Goal: Information Seeking & Learning: Understand process/instructions

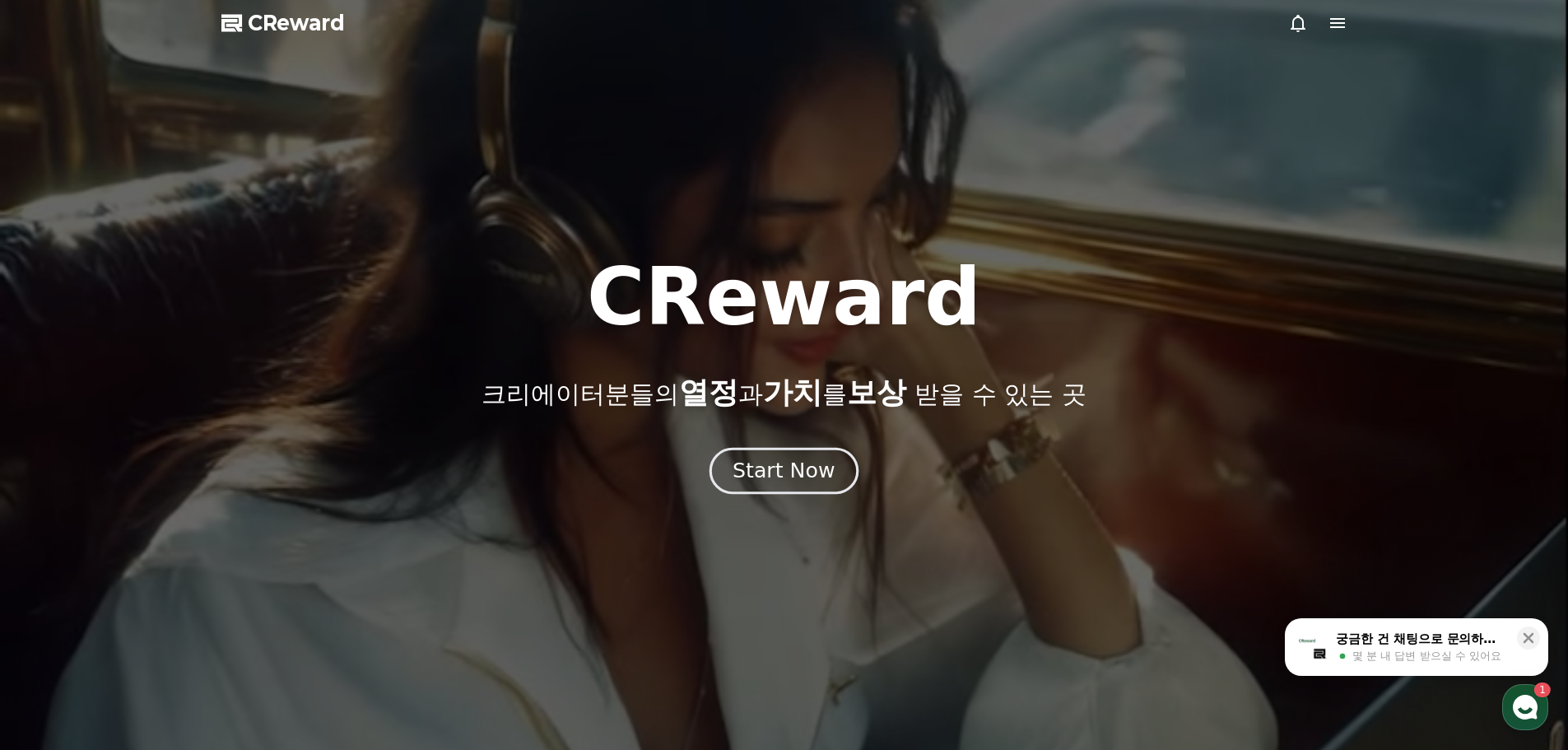
click at [770, 468] on div "Start Now" at bounding box center [784, 470] width 102 height 28
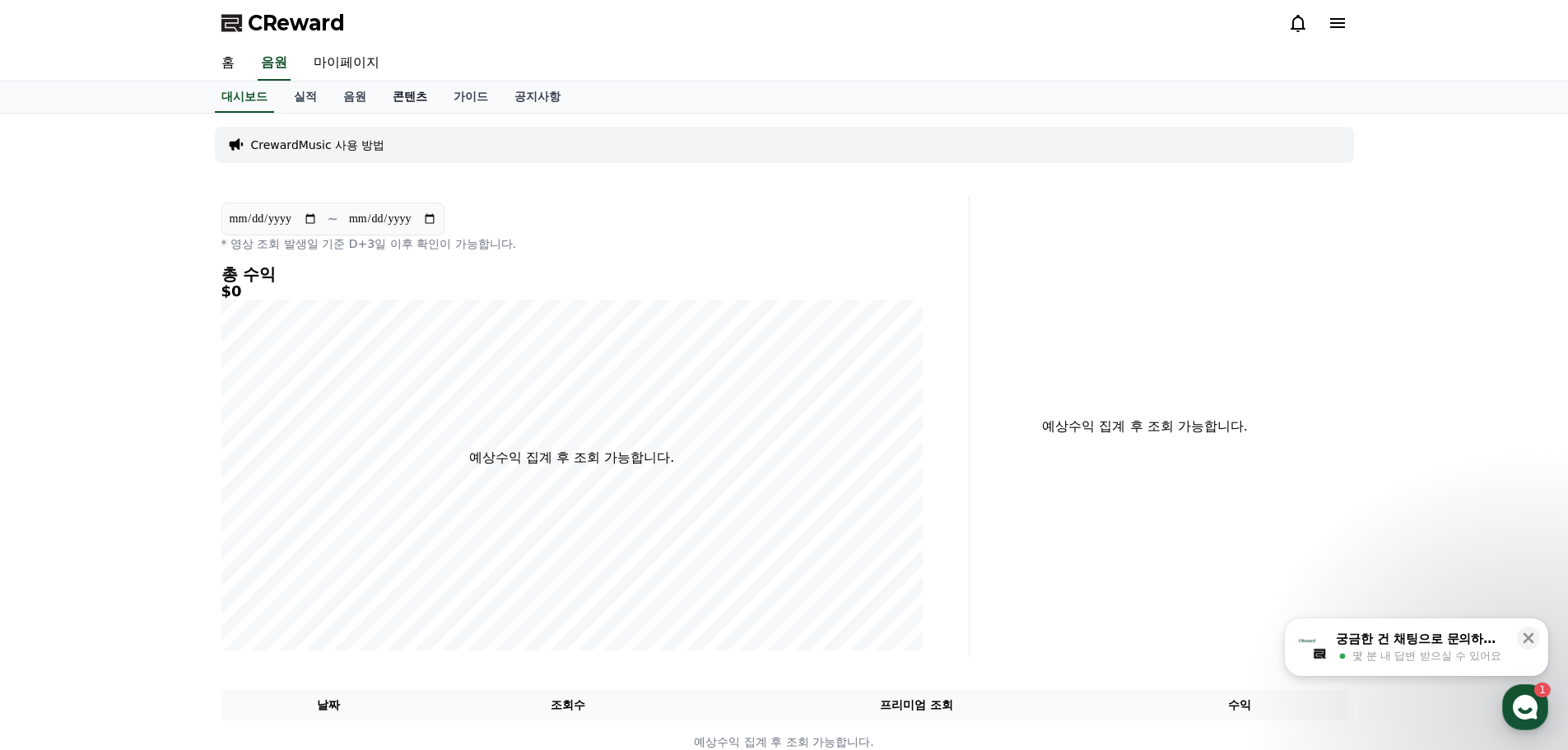
click at [415, 98] on link "콘텐츠" at bounding box center [410, 96] width 61 height 31
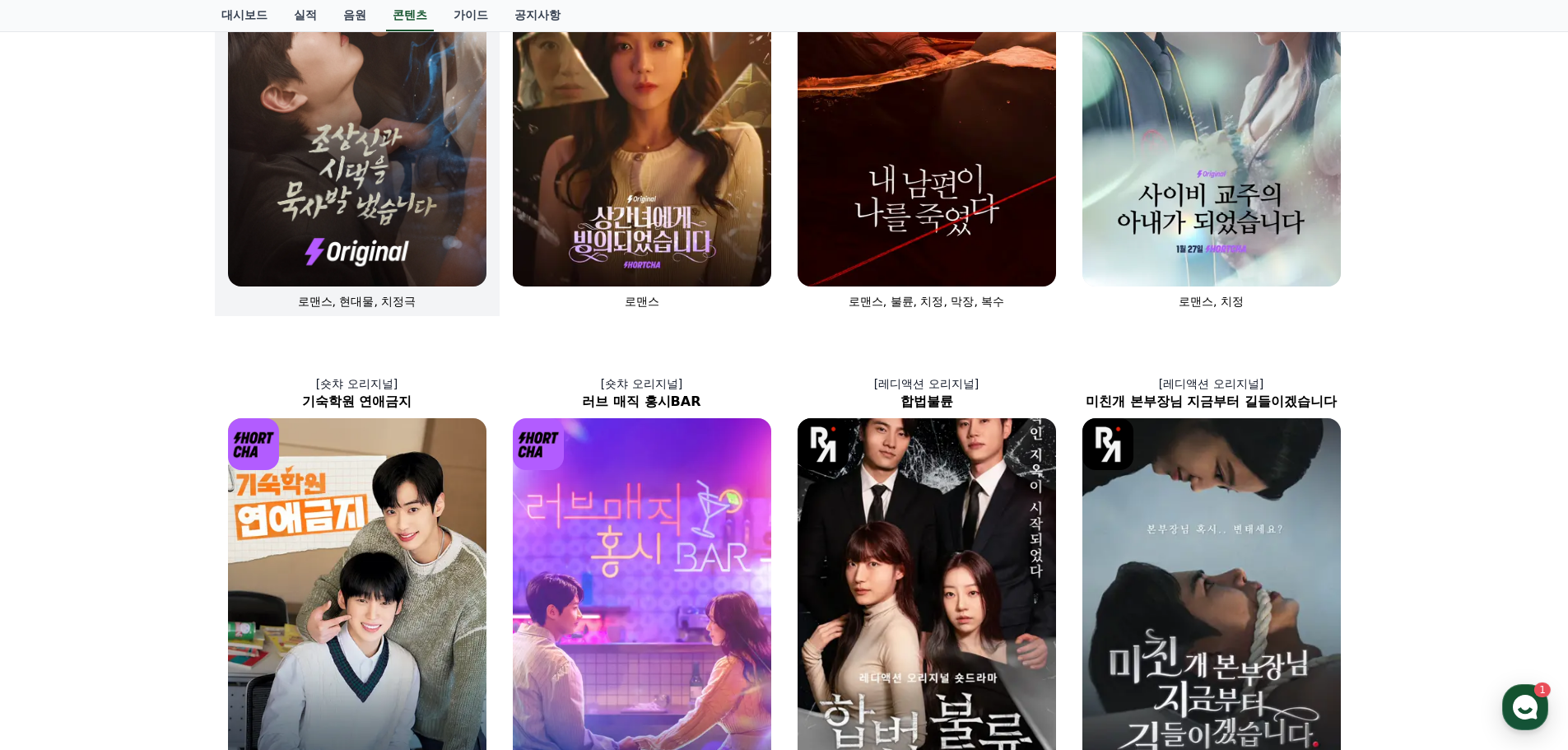
scroll to position [50, 0]
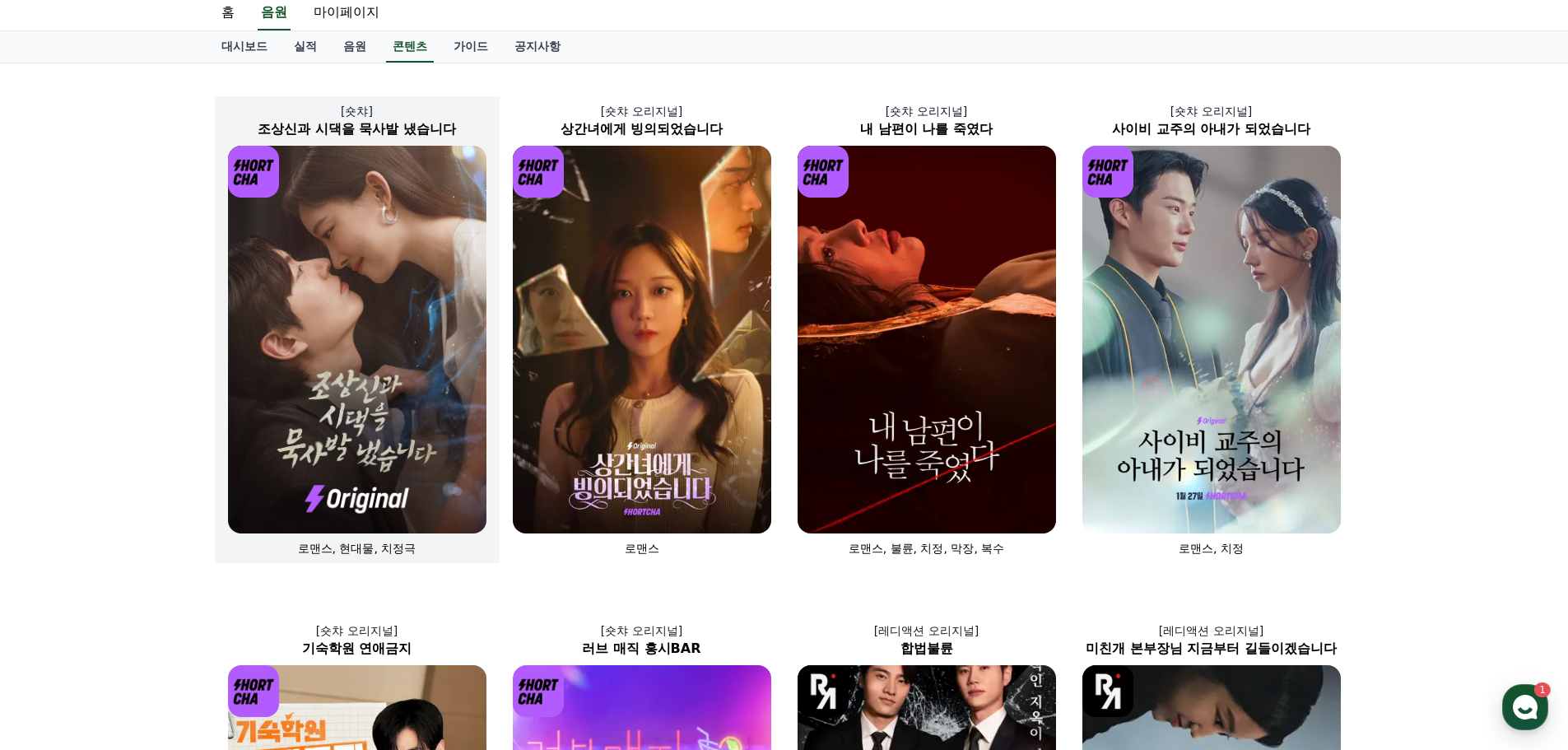
click at [369, 350] on img at bounding box center [357, 340] width 259 height 388
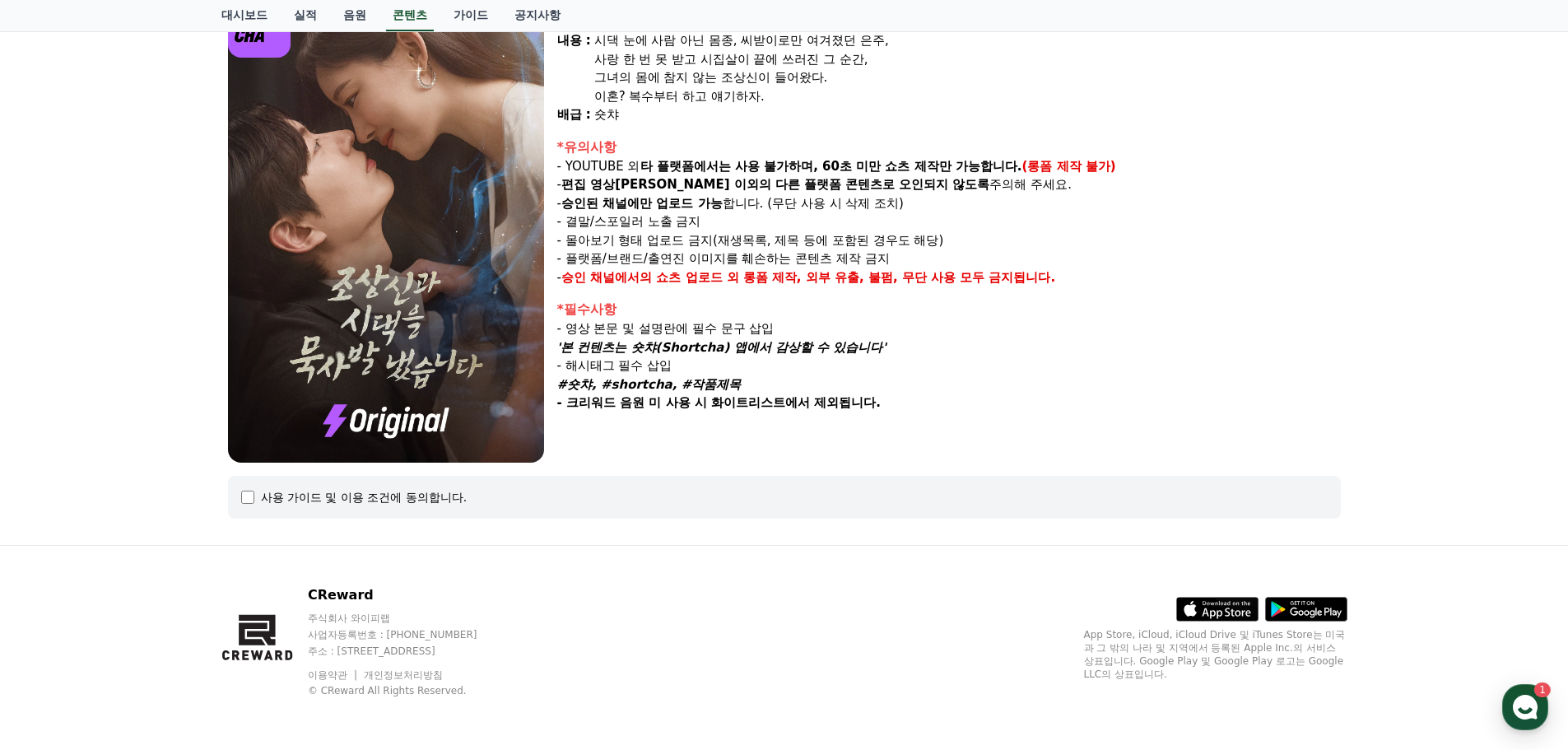
select select
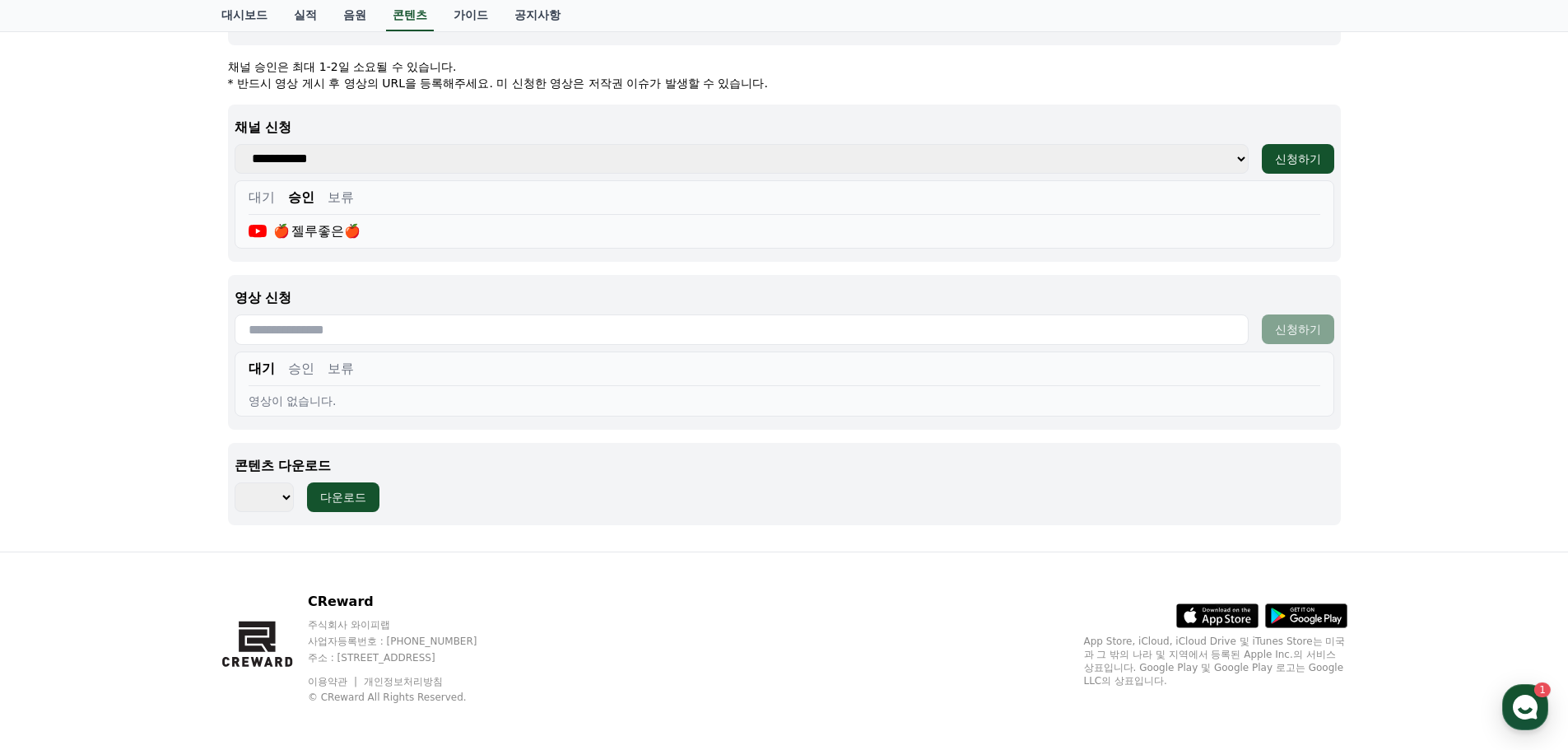
scroll to position [662, 0]
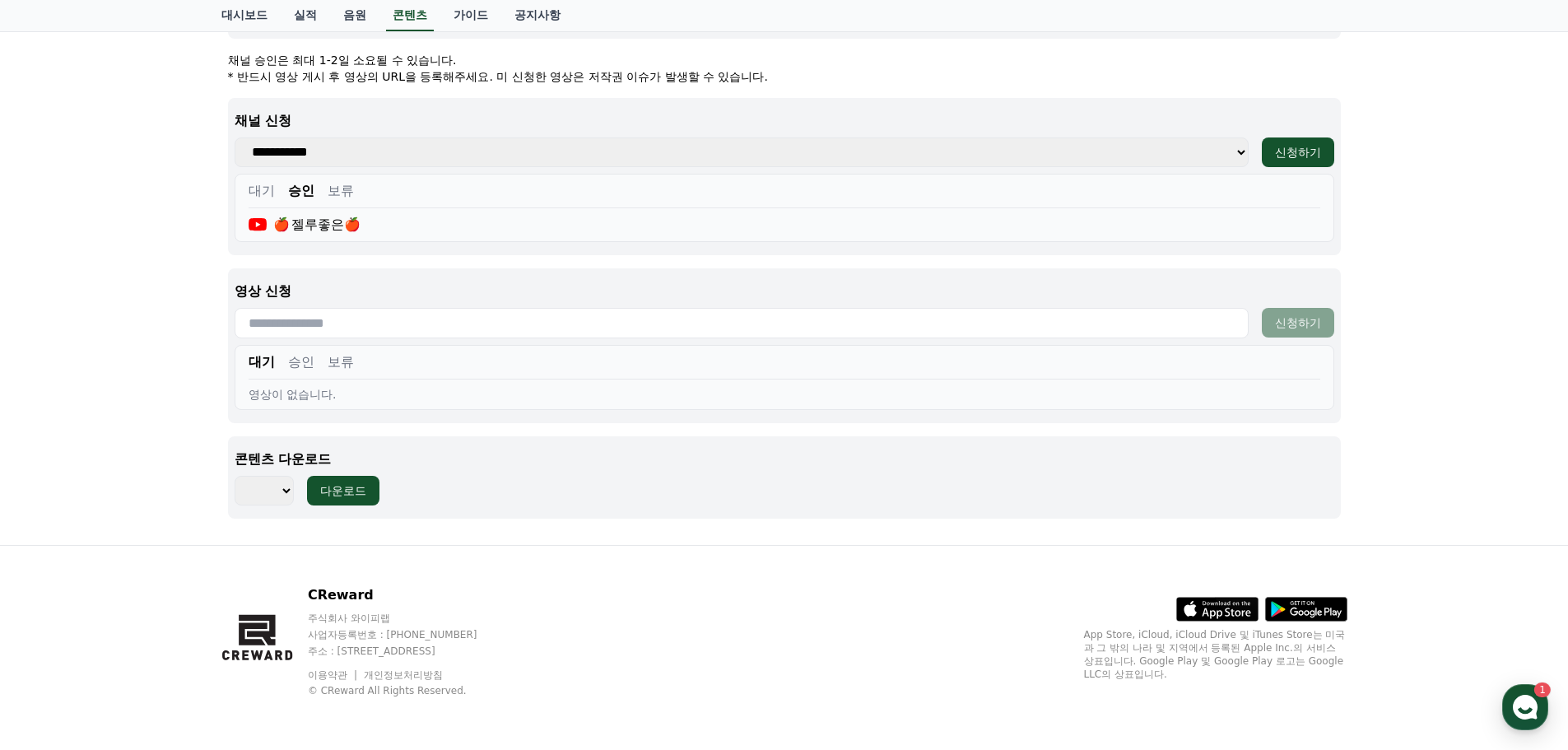
click at [390, 323] on input "text" at bounding box center [742, 323] width 1014 height 31
click at [1179, 330] on input "text" at bounding box center [742, 323] width 1014 height 31
click at [1519, 701] on use "button" at bounding box center [1525, 707] width 25 height 25
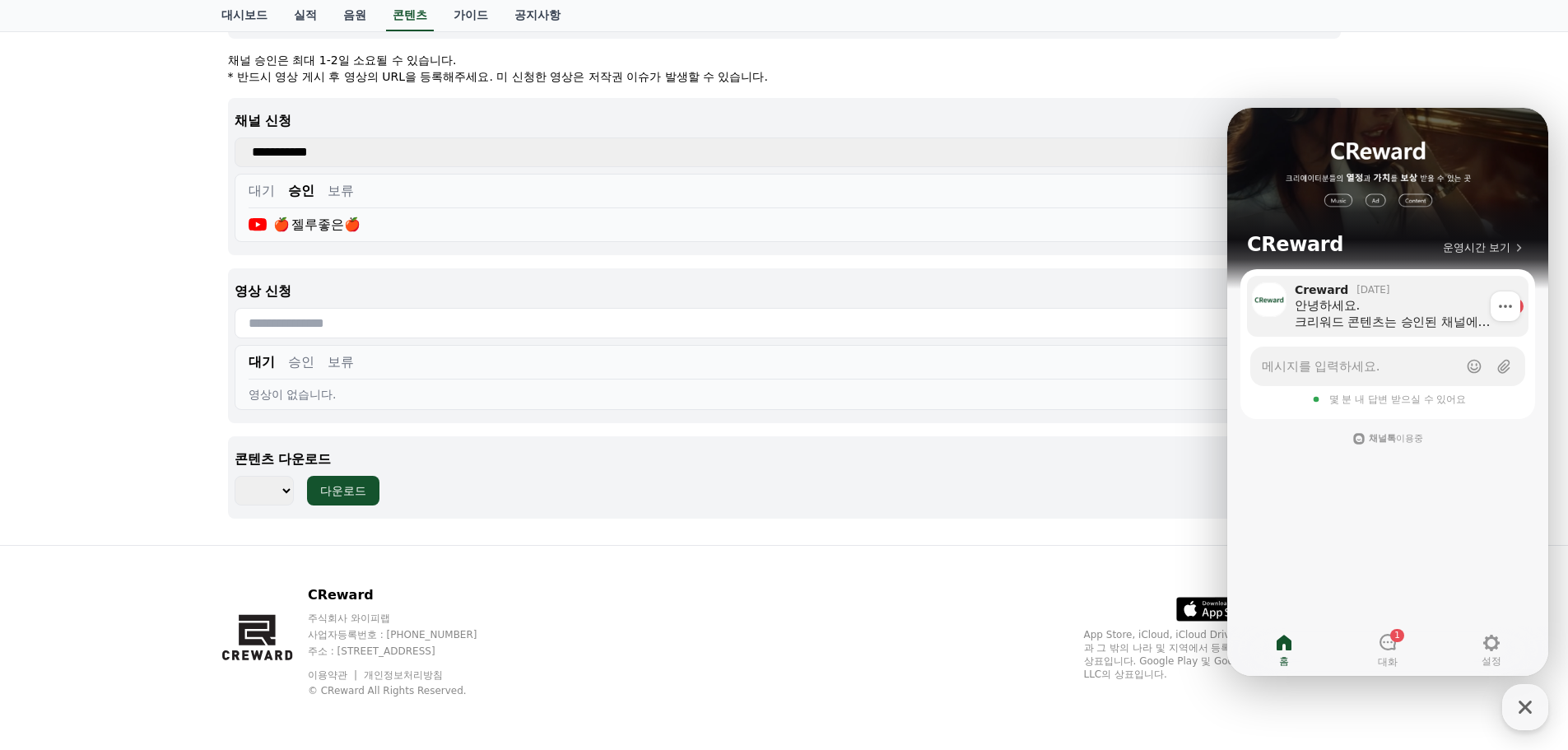
click at [1355, 324] on div "안녕하세요. 크리워드 콘텐츠는 승인된 채널에서 신청이 가능합니다. 채널을 신청해주세요!" at bounding box center [1397, 313] width 206 height 33
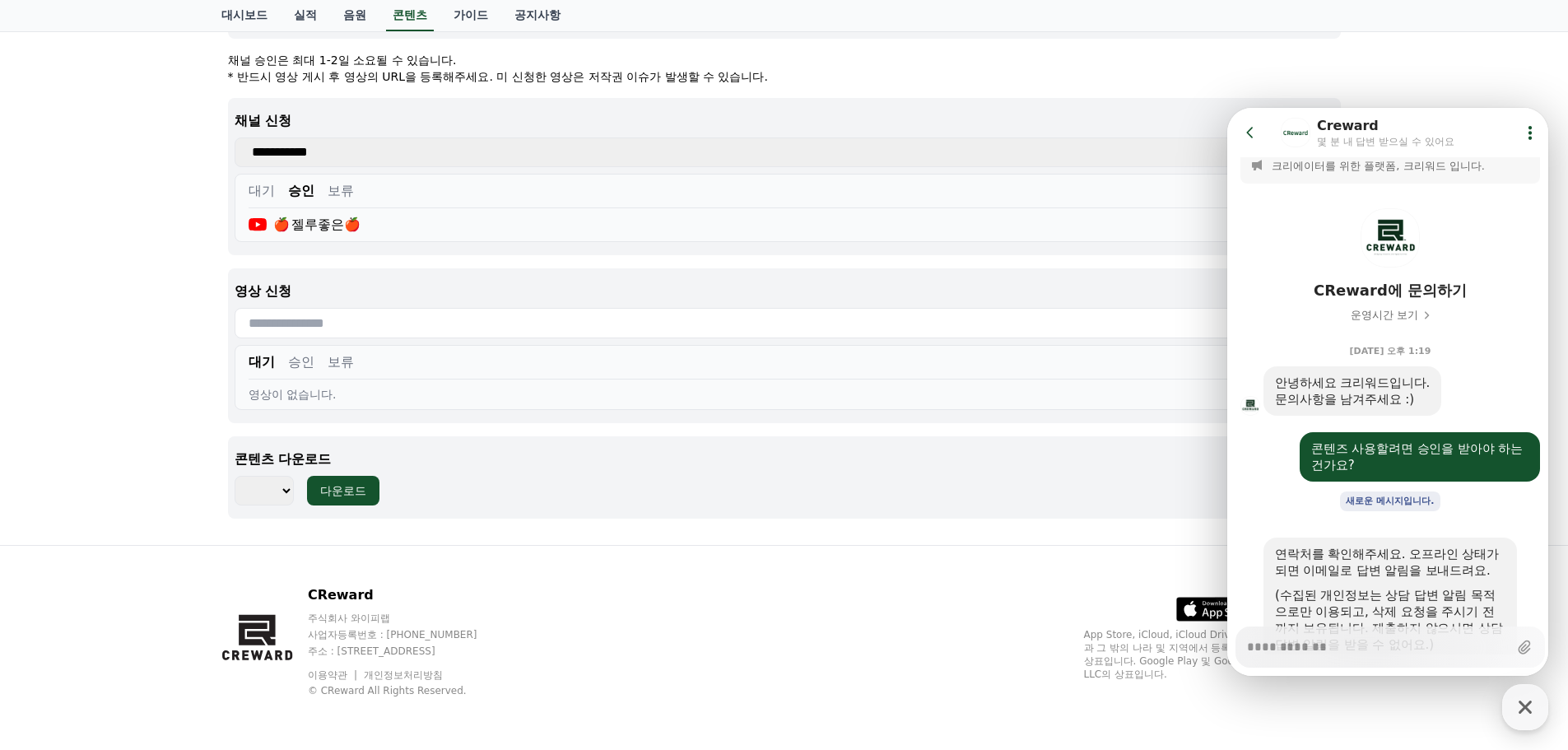
scroll to position [0, 0]
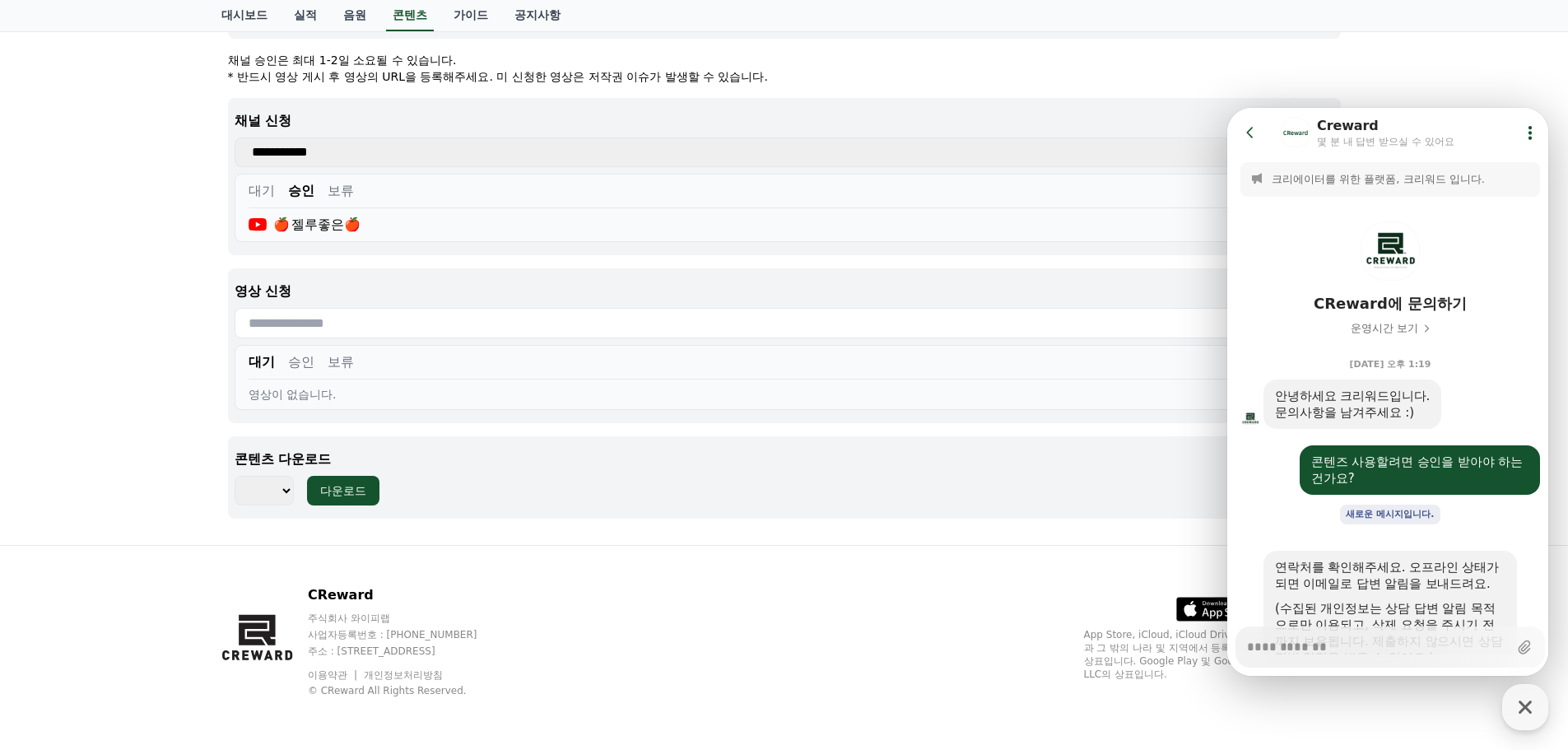
click at [1525, 130] on icon at bounding box center [1530, 132] width 17 height 17
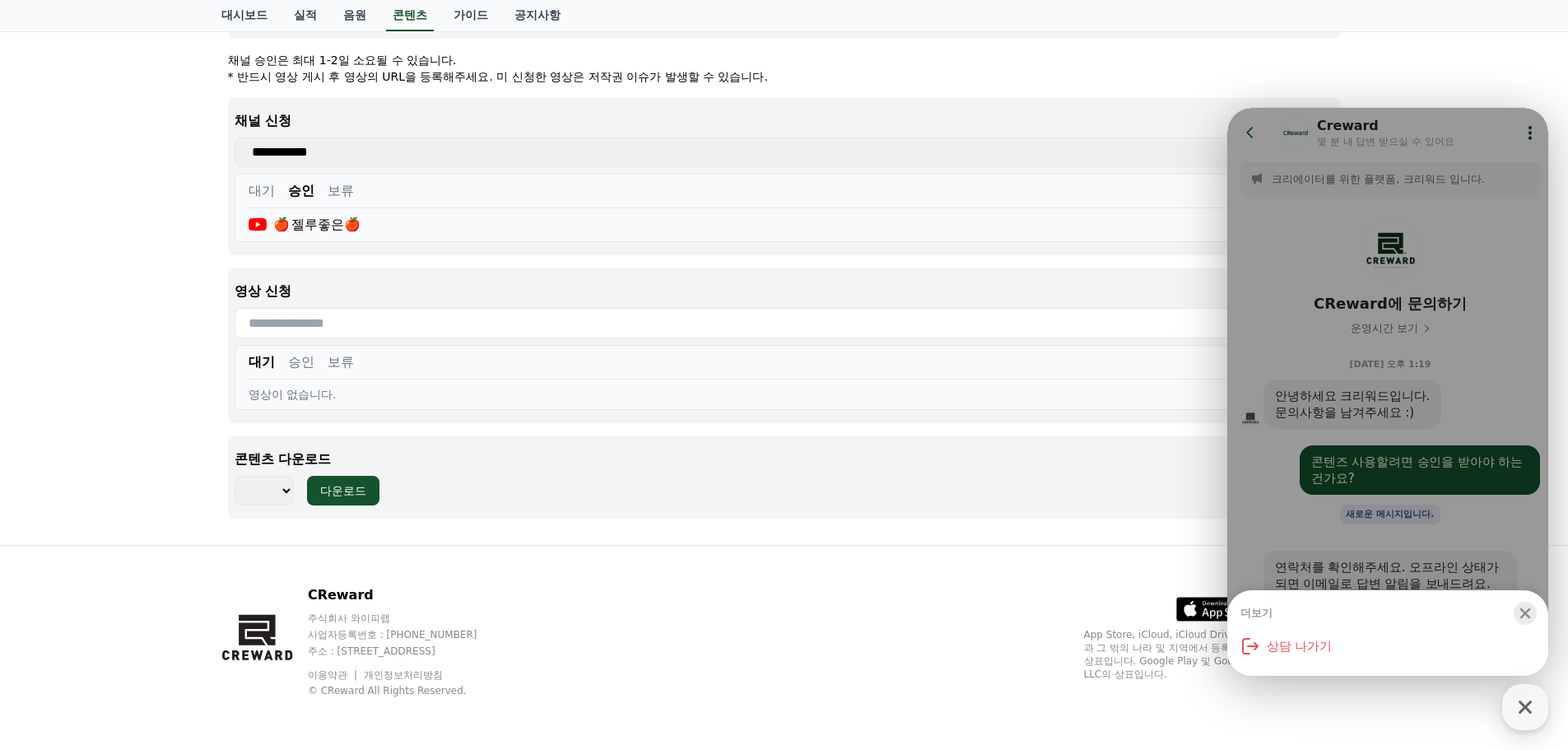
click at [1528, 620] on icon "button" at bounding box center [1525, 613] width 17 height 17
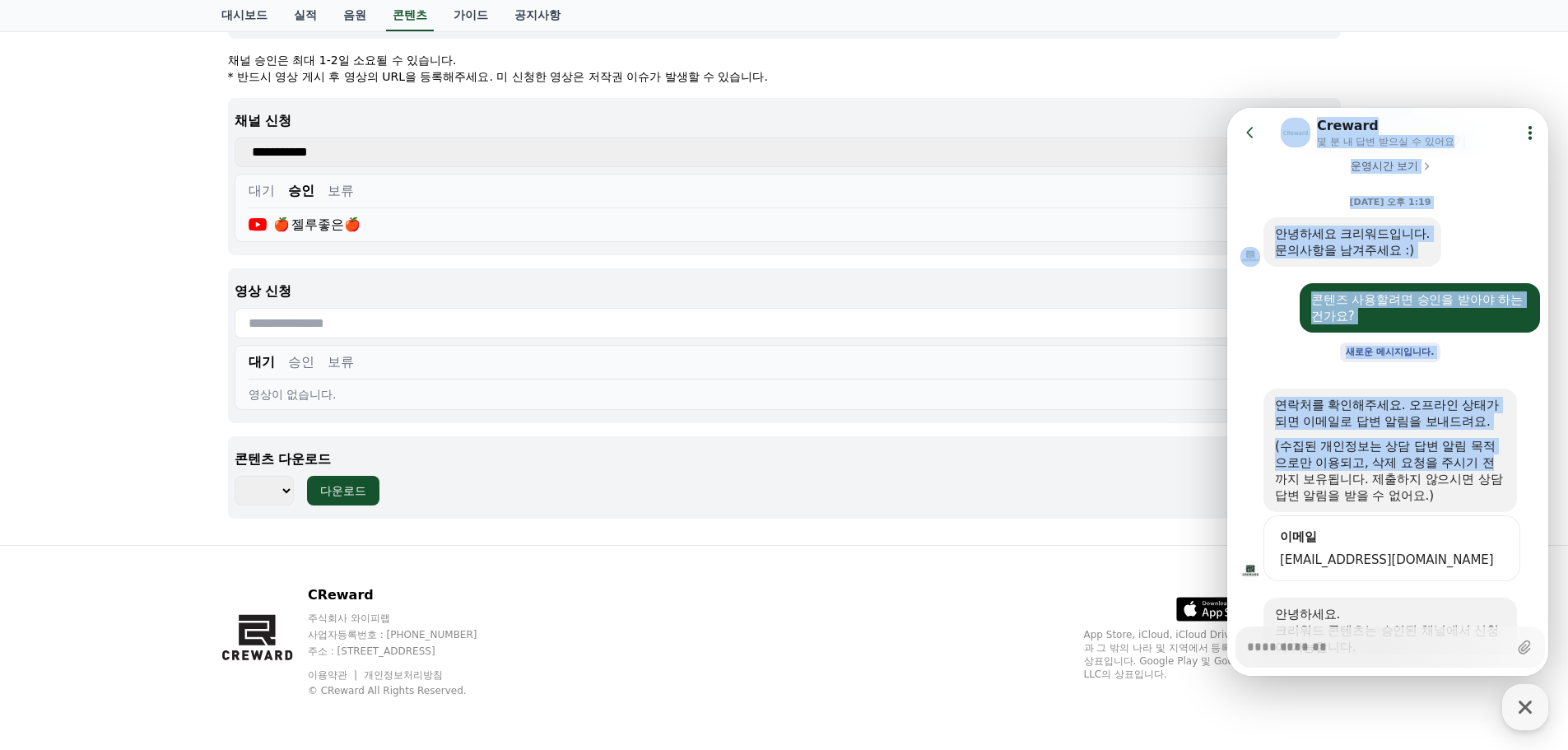
scroll to position [275, 0]
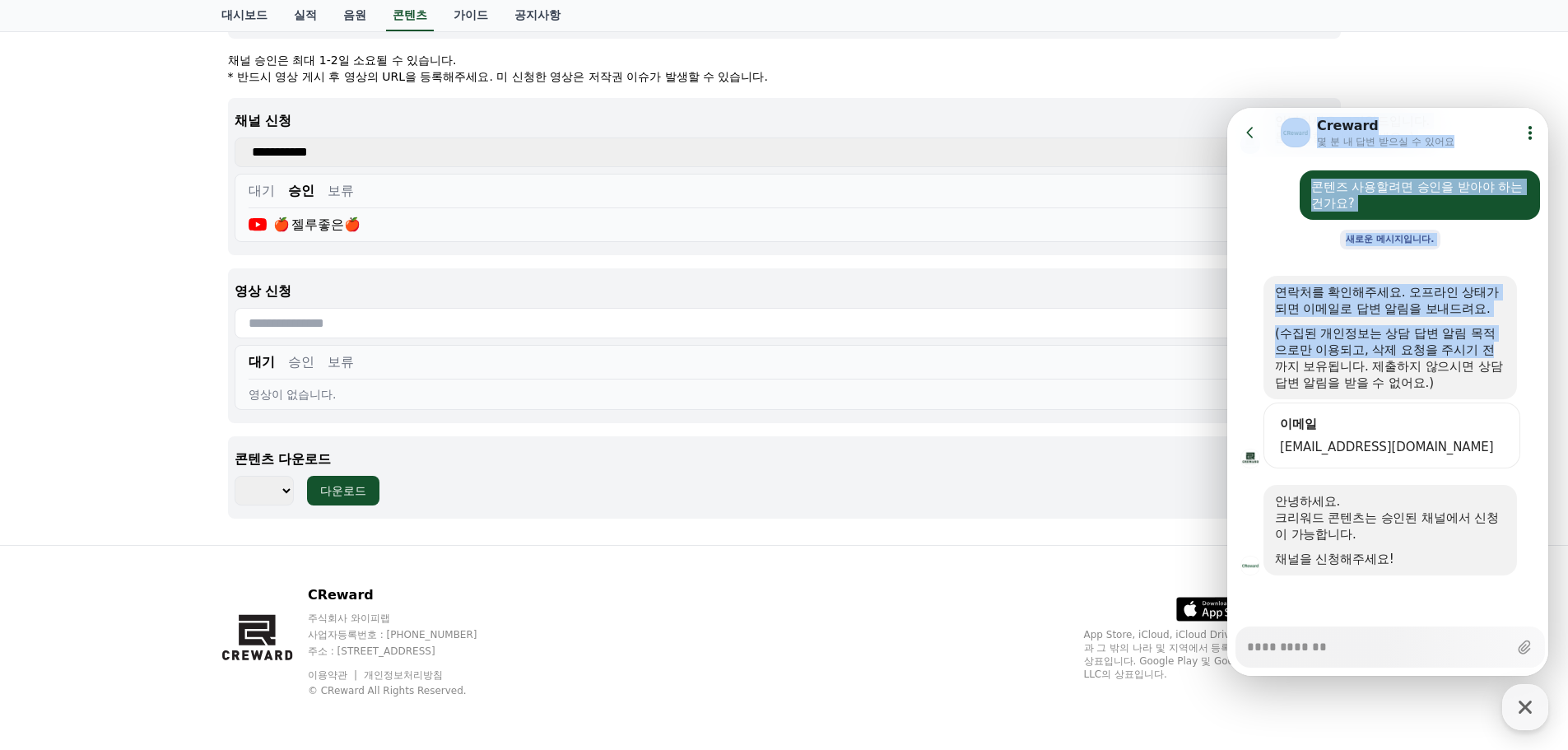
drag, startPoint x: 1528, startPoint y: 620, endPoint x: 1524, endPoint y: 689, distance: 69.1
click at [1524, 107] on html "Go to previous page Chat Room Creward 몇 분 내 답변 받으실 수 있어요 Show userchat action d…" at bounding box center [1387, 107] width 321 height 0
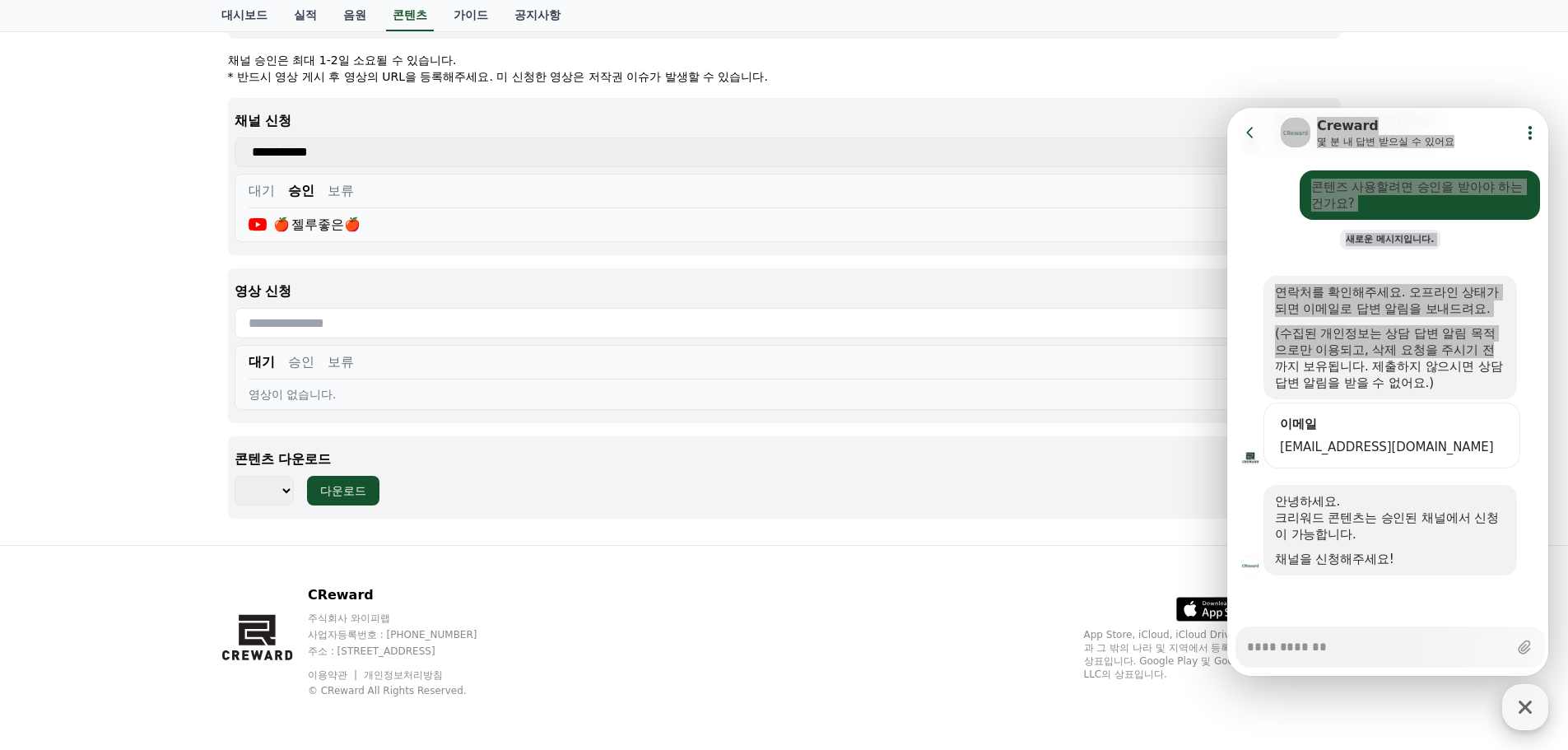
click at [1521, 705] on icon "button" at bounding box center [1525, 707] width 30 height 30
type textarea "*"
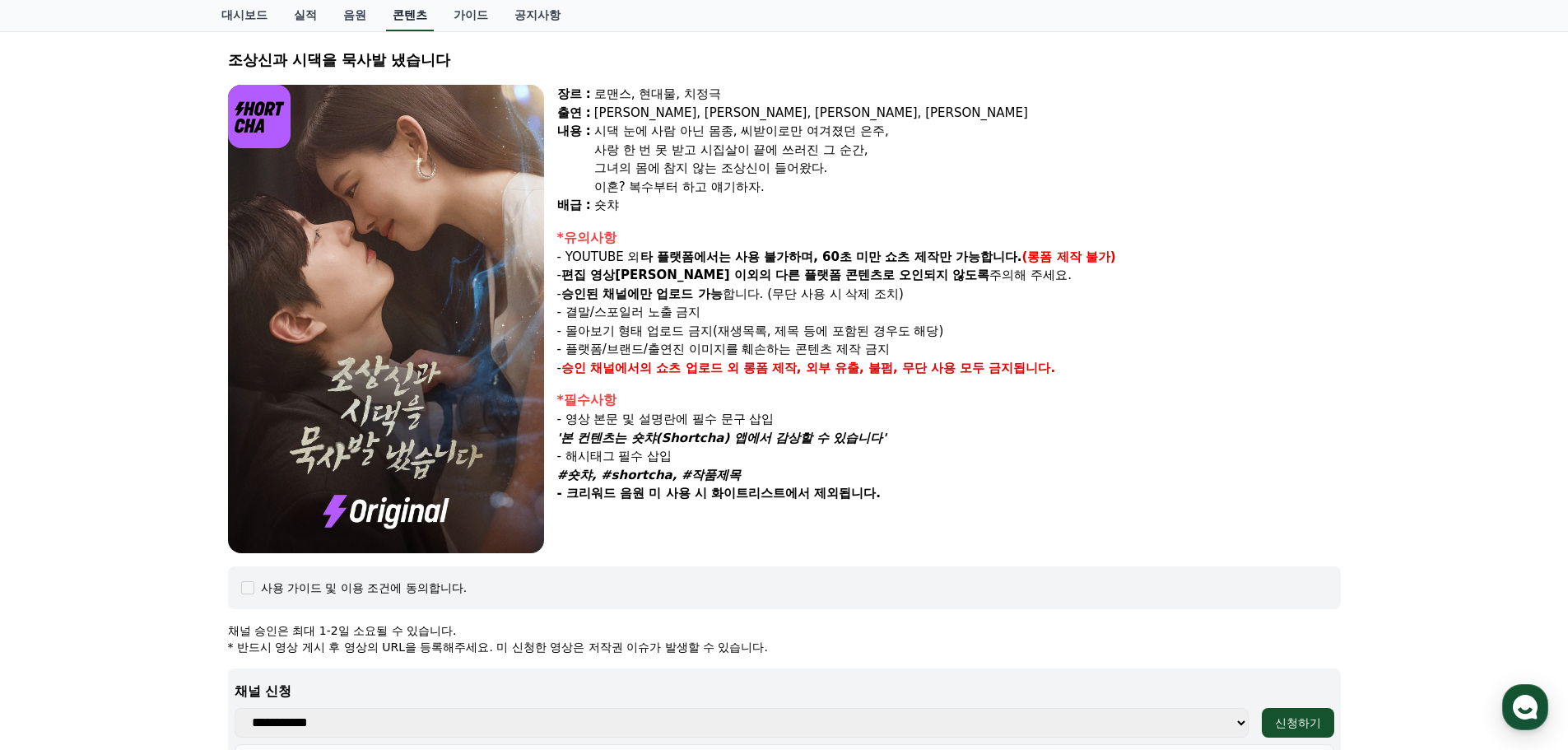
scroll to position [86, 0]
